Goal: Task Accomplishment & Management: Use online tool/utility

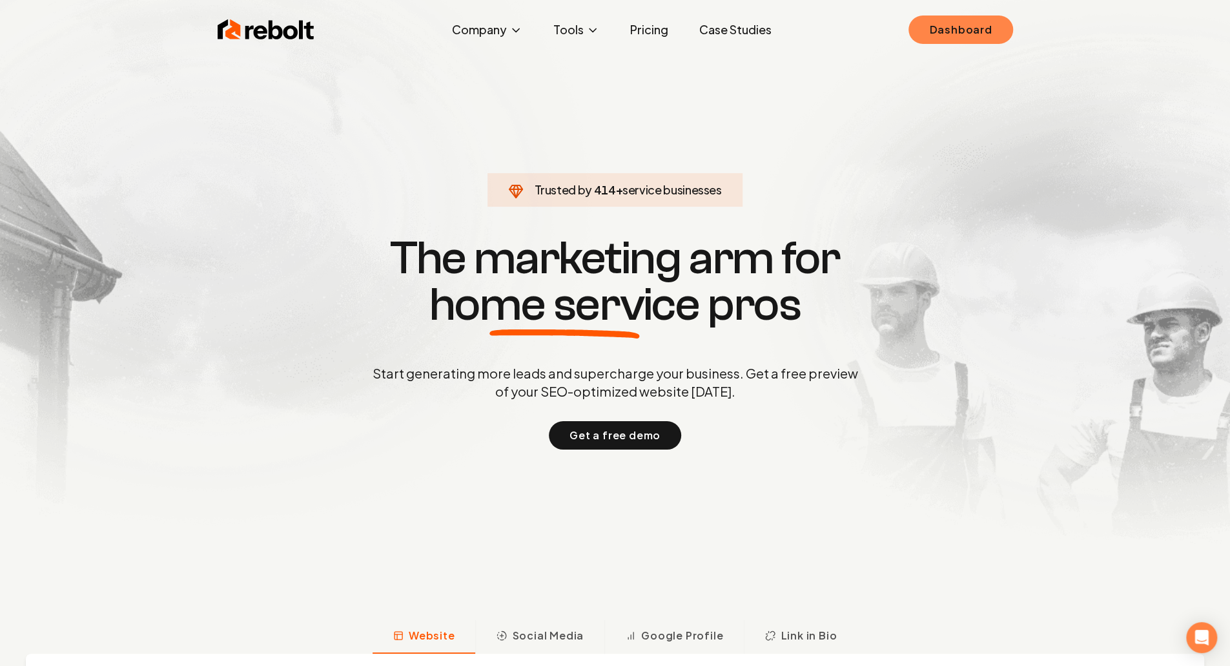
click at [982, 29] on link "Dashboard" at bounding box center [960, 29] width 104 height 28
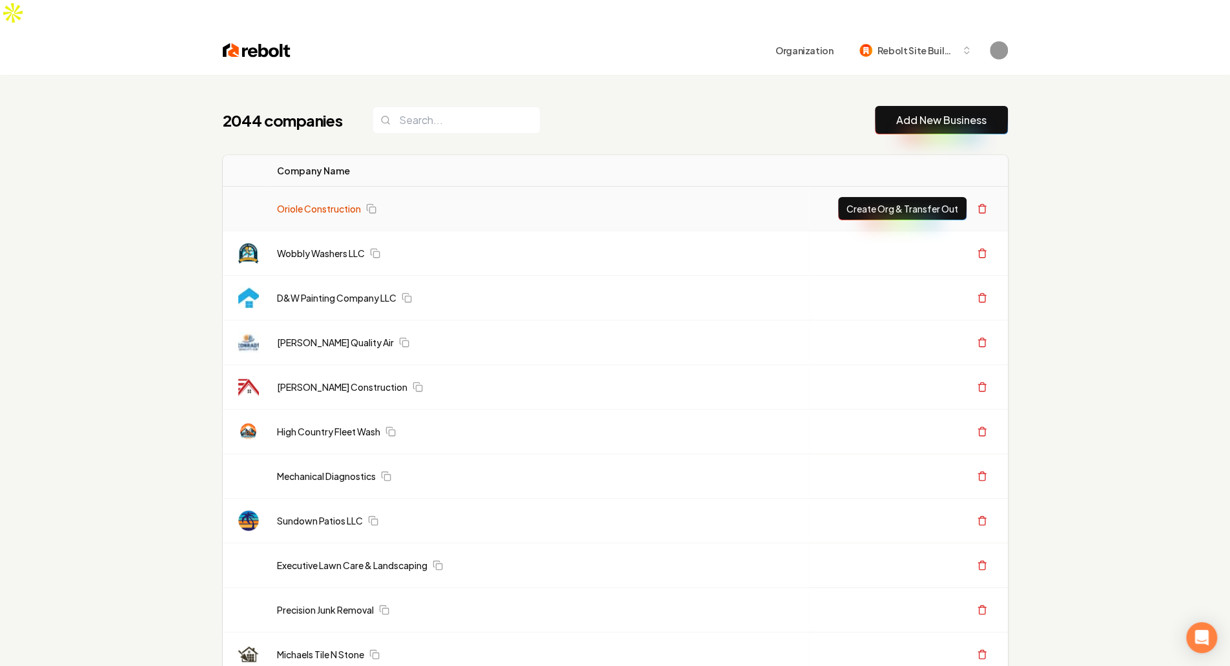
click at [323, 202] on link "Oriole Construction" at bounding box center [319, 208] width 84 height 13
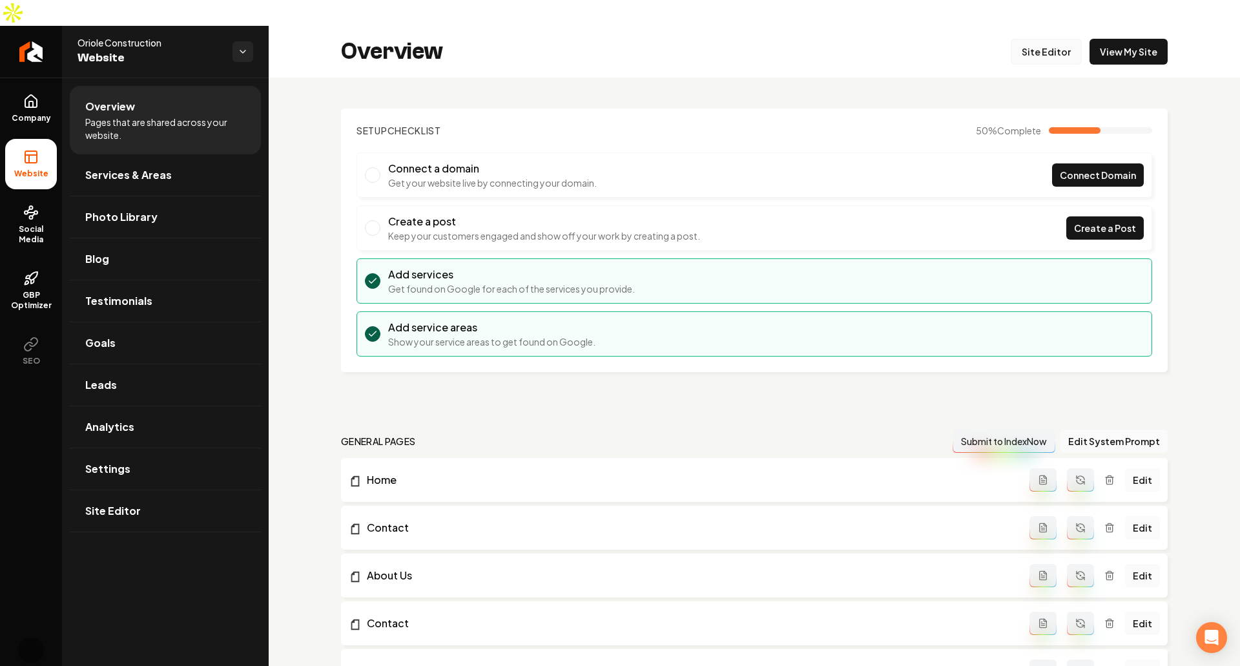
click at [1042, 39] on link "Site Editor" at bounding box center [1045, 52] width 71 height 26
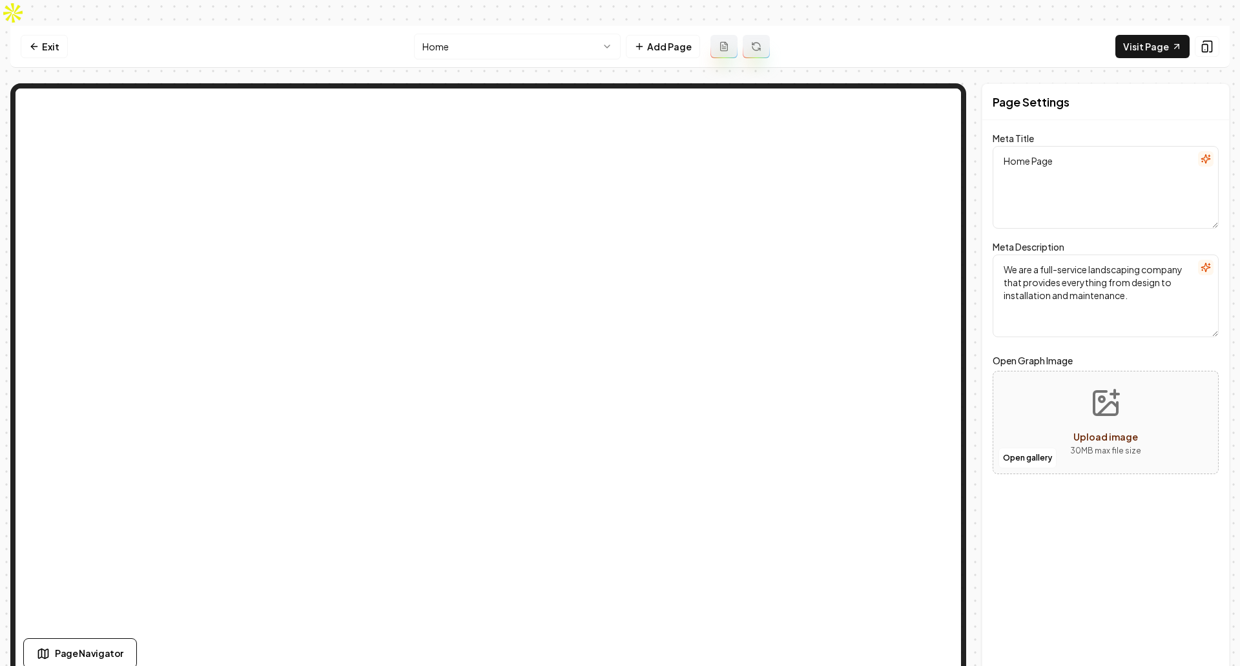
click at [511, 22] on html "Computer Required This feature is only available on a computer. Please switch t…" at bounding box center [620, 333] width 1240 height 666
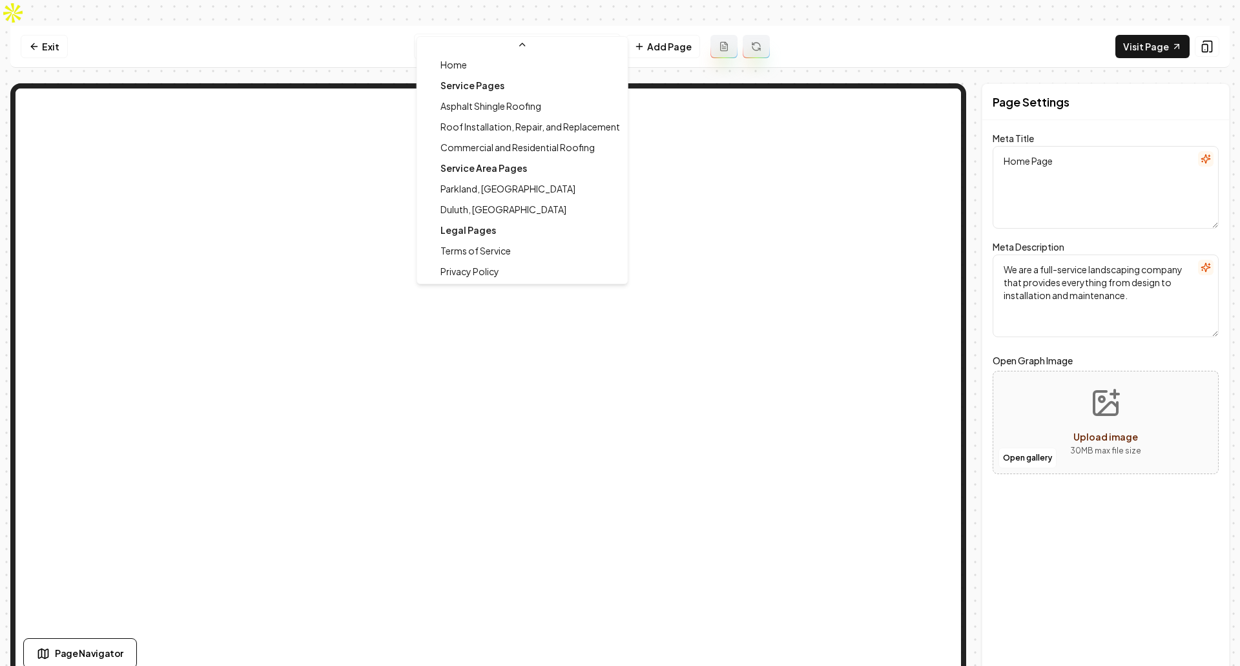
scroll to position [124, 0]
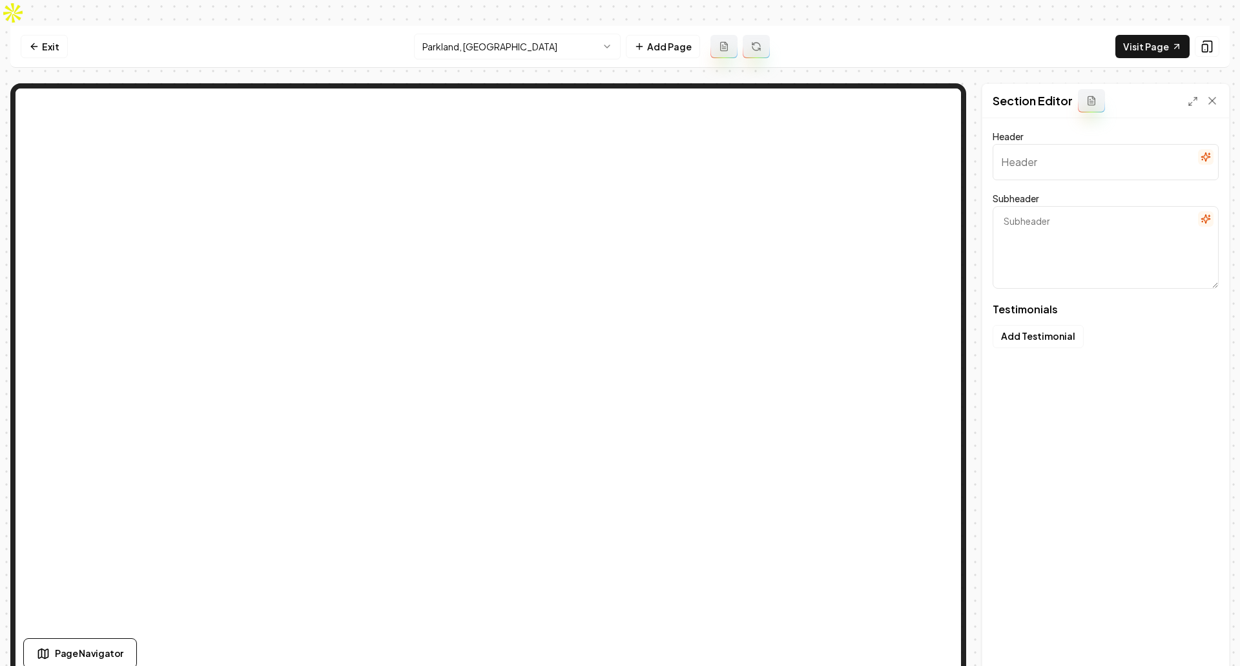
type input "Our clients love us"
type textarea "Here's some of what they had to say"
